Goal: Information Seeking & Learning: Learn about a topic

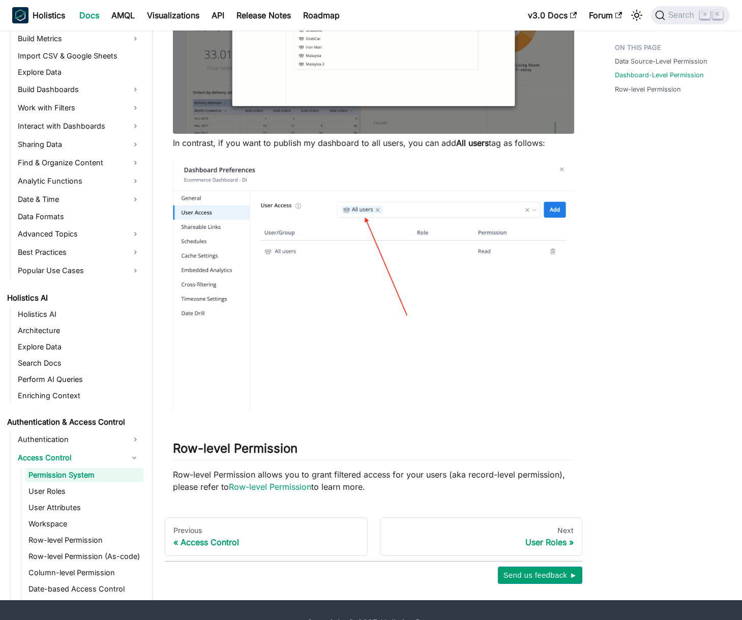
scroll to position [577, 0]
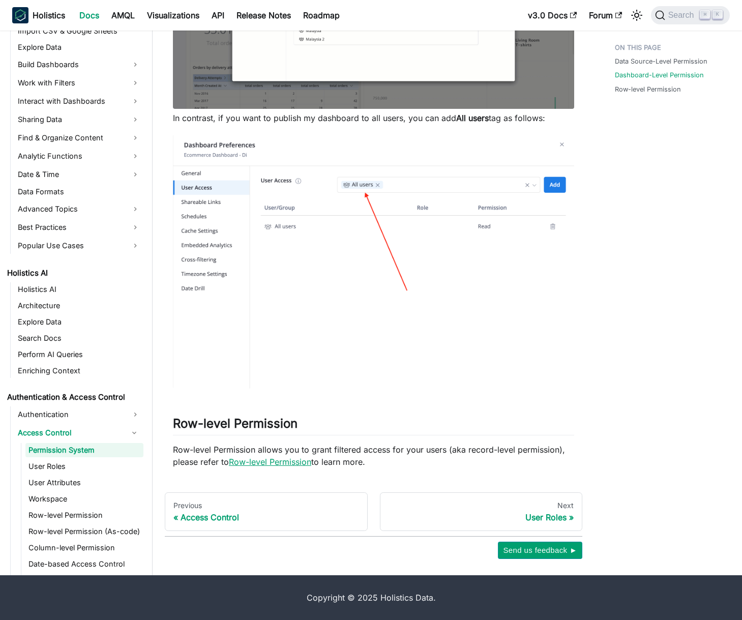
click at [302, 463] on link "Row-level Permission" at bounding box center [270, 462] width 82 height 10
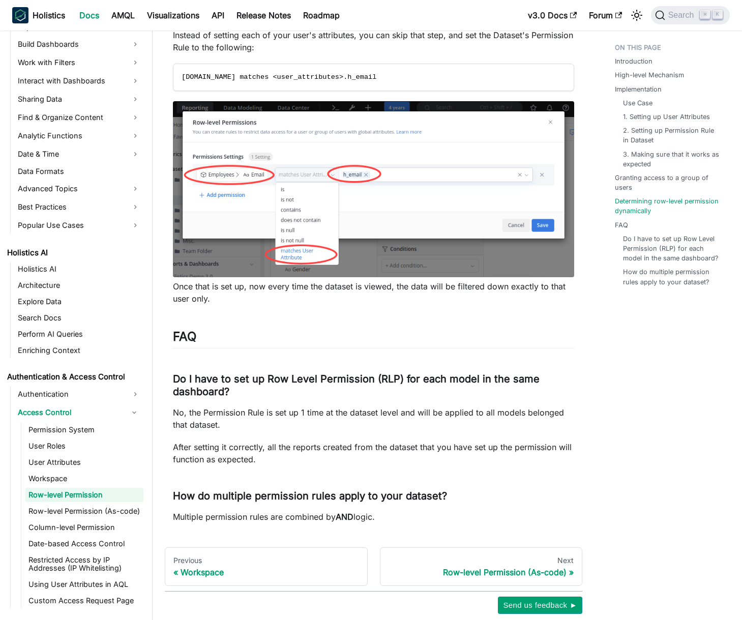
scroll to position [4181, 0]
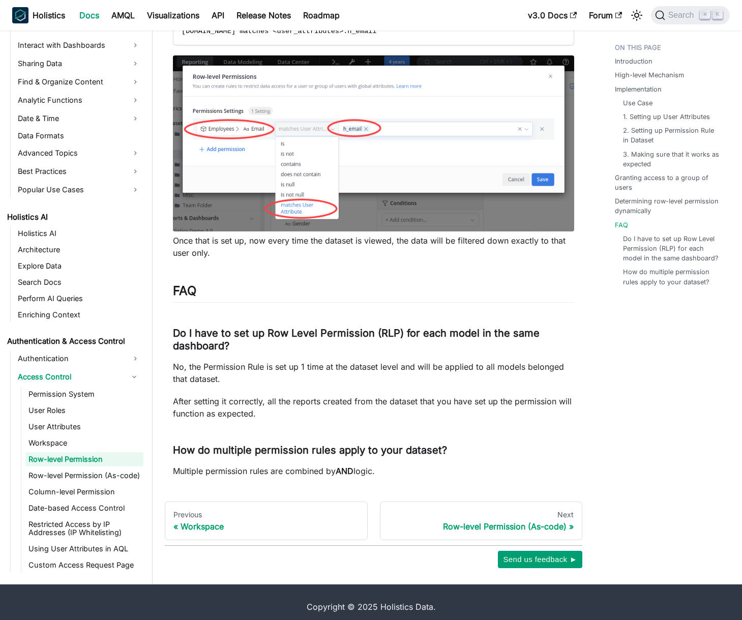
scroll to position [577, 0]
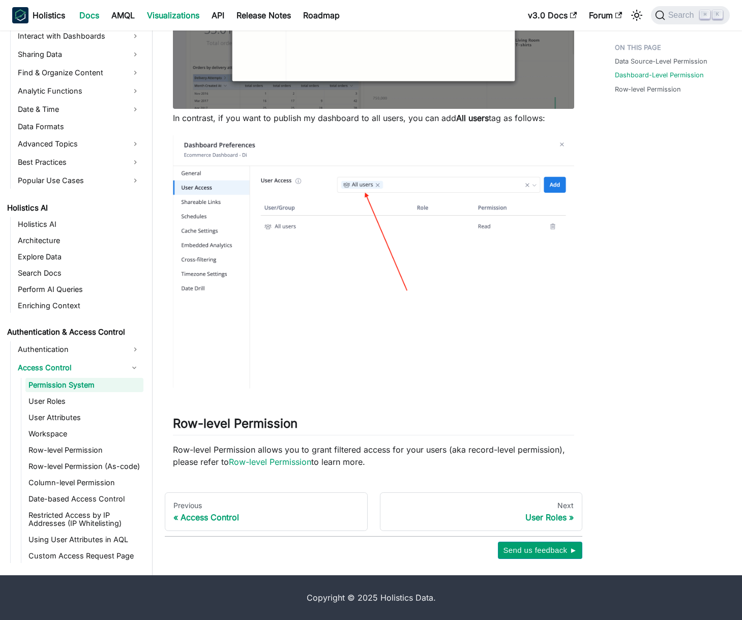
click at [163, 9] on link "Visualizations" at bounding box center [173, 15] width 65 height 16
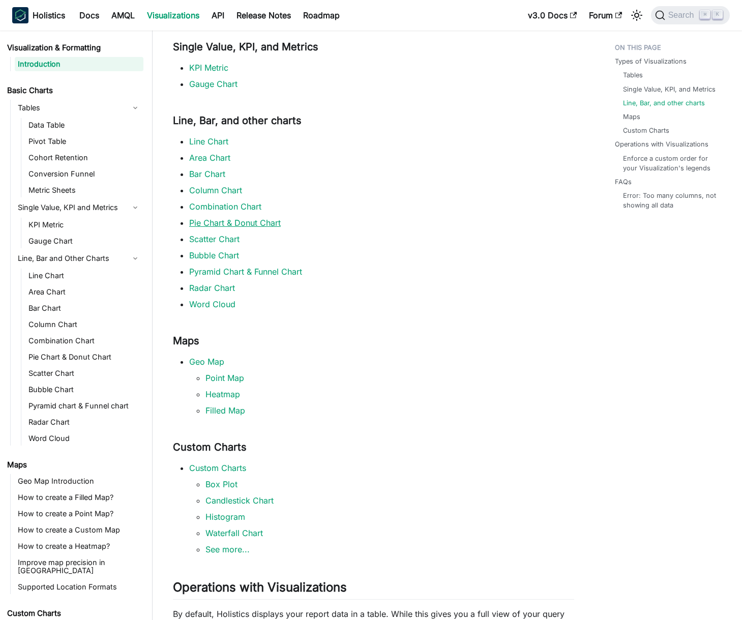
scroll to position [341, 0]
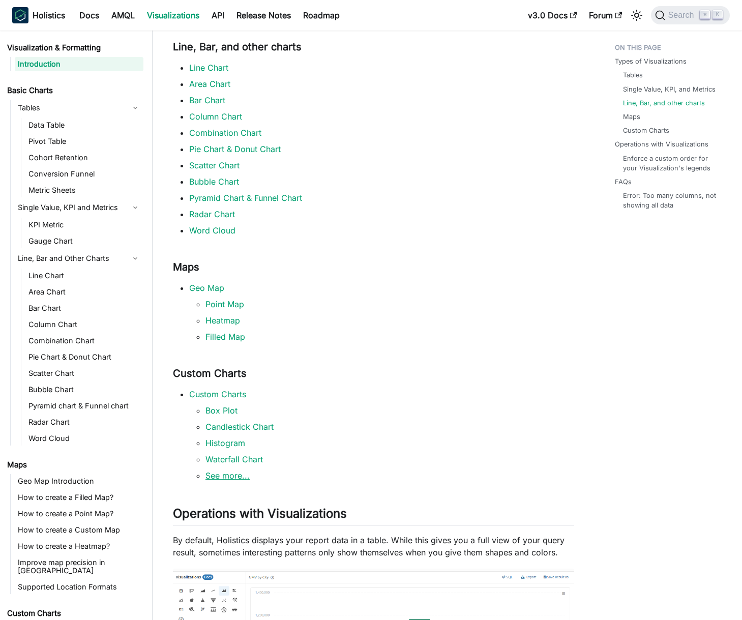
click at [224, 474] on link "See more..." at bounding box center [228, 476] width 44 height 10
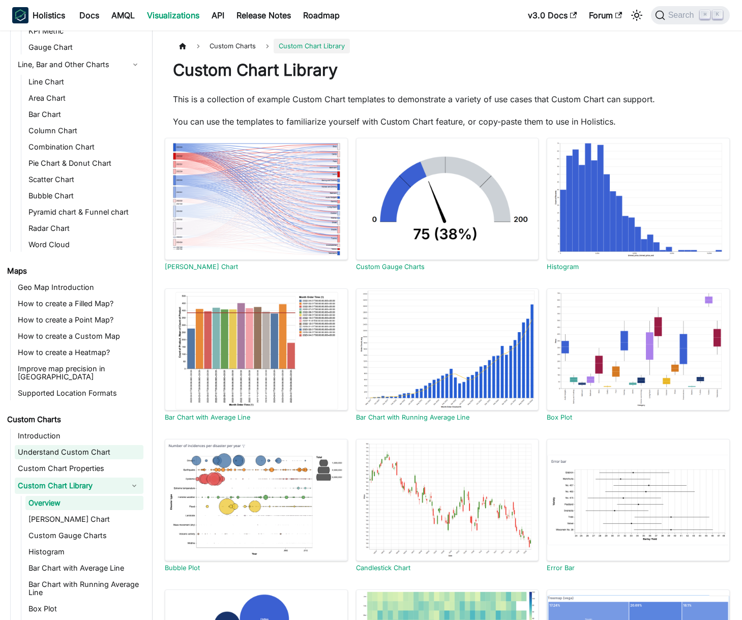
click at [73, 447] on link "Understand Custom Chart" at bounding box center [79, 452] width 129 height 14
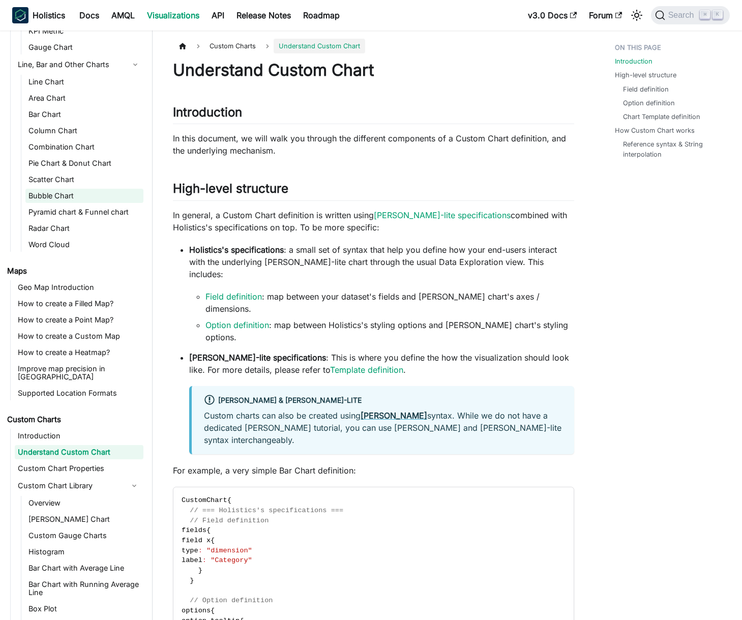
click at [53, 191] on link "Bubble Chart" at bounding box center [84, 196] width 118 height 14
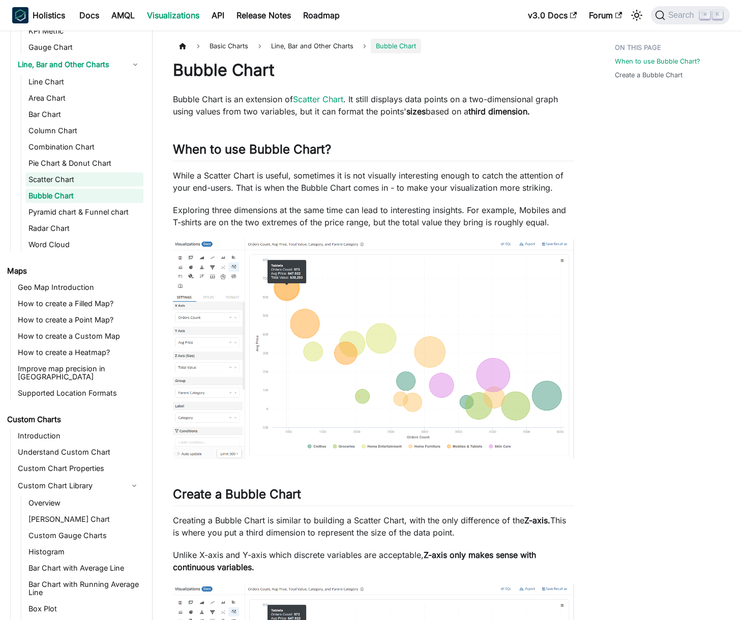
click at [49, 175] on link "Scatter Chart" at bounding box center [84, 179] width 118 height 14
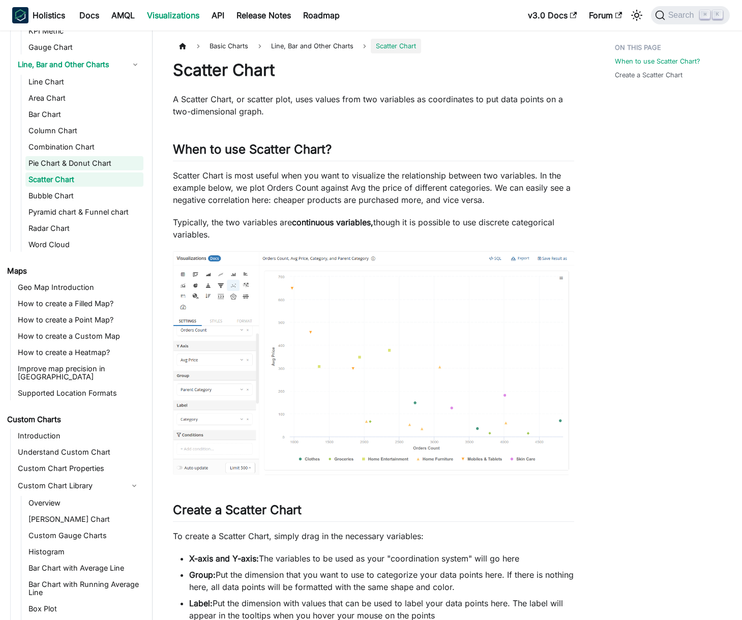
click at [50, 163] on link "Pie Chart & Donut Chart" at bounding box center [84, 163] width 118 height 14
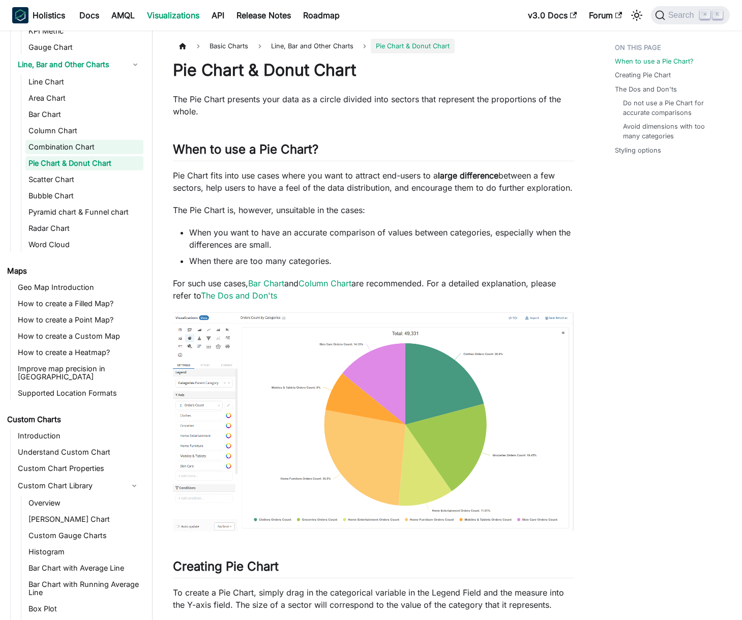
click at [46, 147] on link "Combination Chart" at bounding box center [84, 147] width 118 height 14
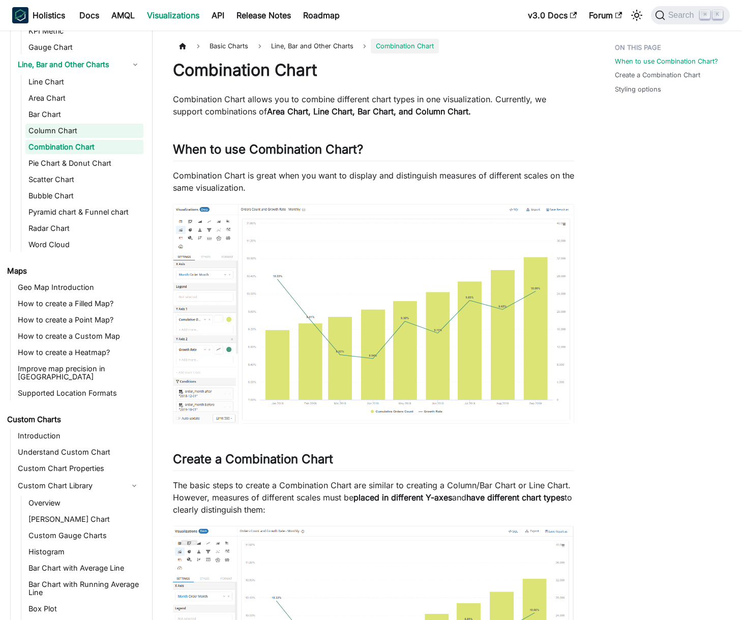
click at [44, 124] on link "Column Chart" at bounding box center [84, 131] width 118 height 14
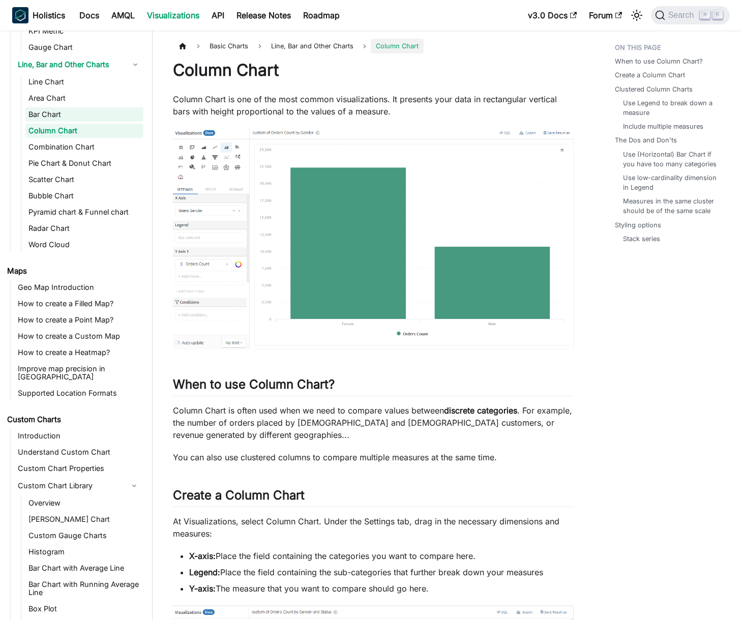
click at [40, 109] on link "Bar Chart" at bounding box center [84, 114] width 118 height 14
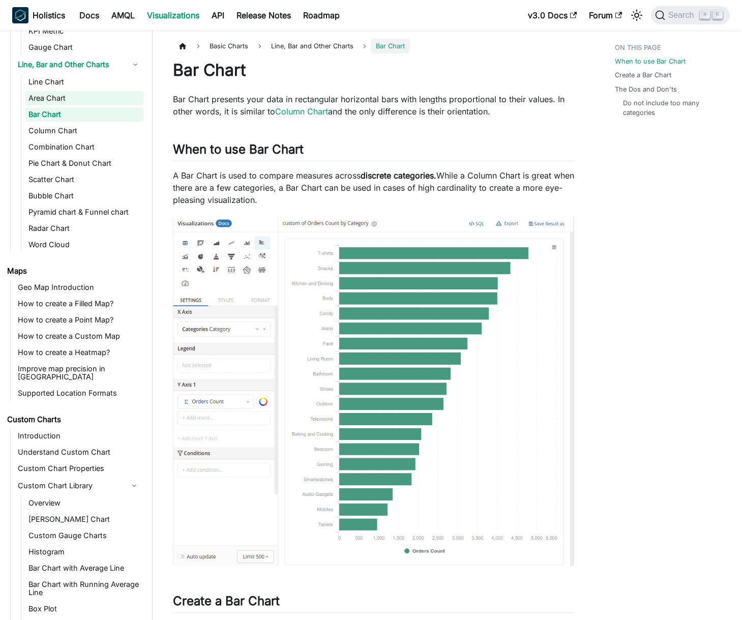
click at [45, 96] on link "Area Chart" at bounding box center [84, 98] width 118 height 14
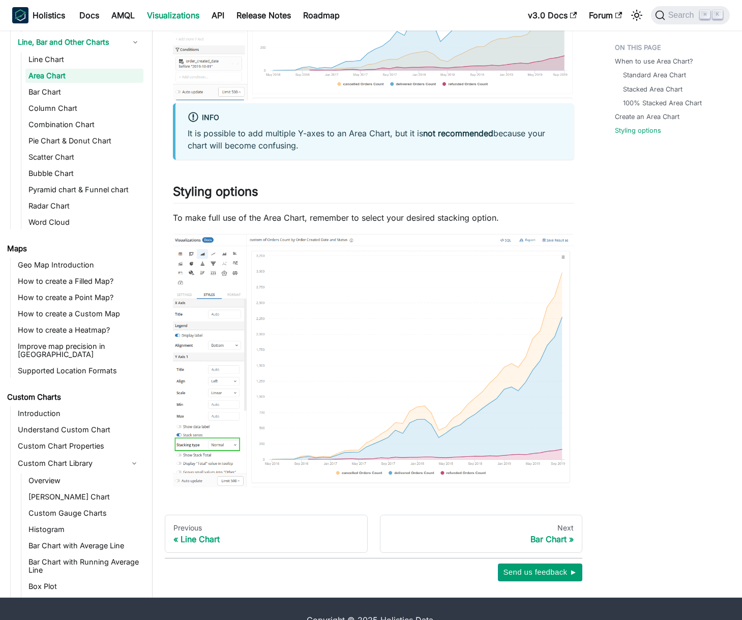
scroll to position [1682, 0]
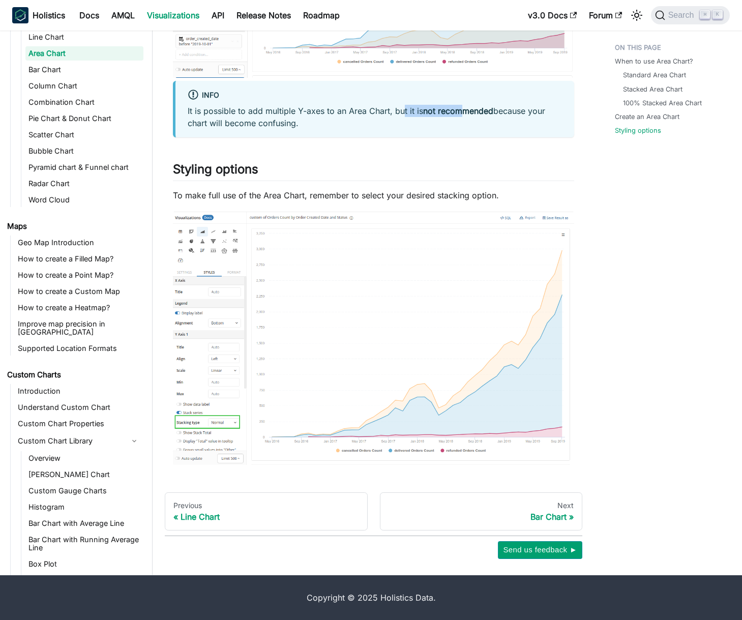
drag, startPoint x: 402, startPoint y: 109, endPoint x: 459, endPoint y: 109, distance: 57.0
click at [459, 109] on p "It is possible to add multiple Y-axes to an Area Chart, but it is not recommend…" at bounding box center [375, 117] width 374 height 24
drag, startPoint x: 470, startPoint y: 110, endPoint x: 495, endPoint y: 110, distance: 25.4
click at [495, 110] on p "It is possible to add multiple Y-axes to an Area Chart, but it is not recommend…" at bounding box center [375, 117] width 374 height 24
click at [382, 109] on p "It is possible to add multiple Y-axes to an Area Chart, but it is not recommend…" at bounding box center [375, 117] width 374 height 24
